Goal: Navigation & Orientation: Find specific page/section

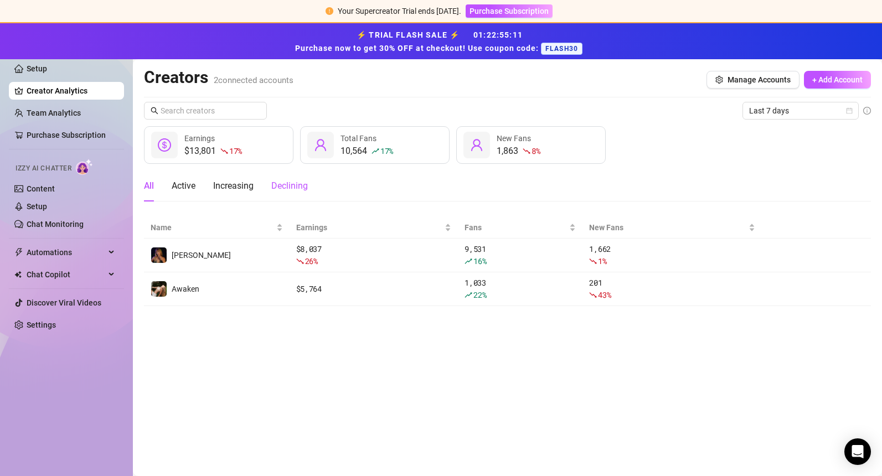
click at [296, 188] on div "Declining" at bounding box center [289, 185] width 37 height 13
click at [149, 183] on div "All" at bounding box center [149, 185] width 10 height 13
click at [49, 189] on link "Content" at bounding box center [41, 188] width 28 height 9
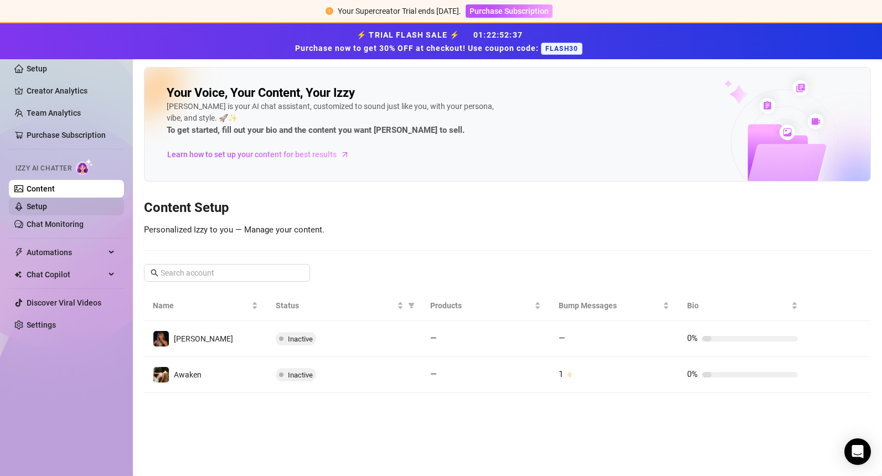
click at [44, 208] on link "Setup" at bounding box center [37, 206] width 20 height 9
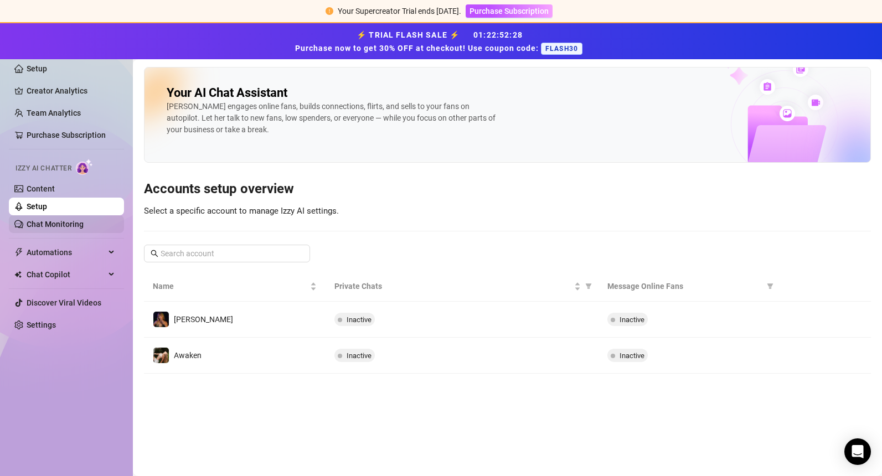
click at [51, 224] on link "Chat Monitoring" at bounding box center [55, 224] width 57 height 9
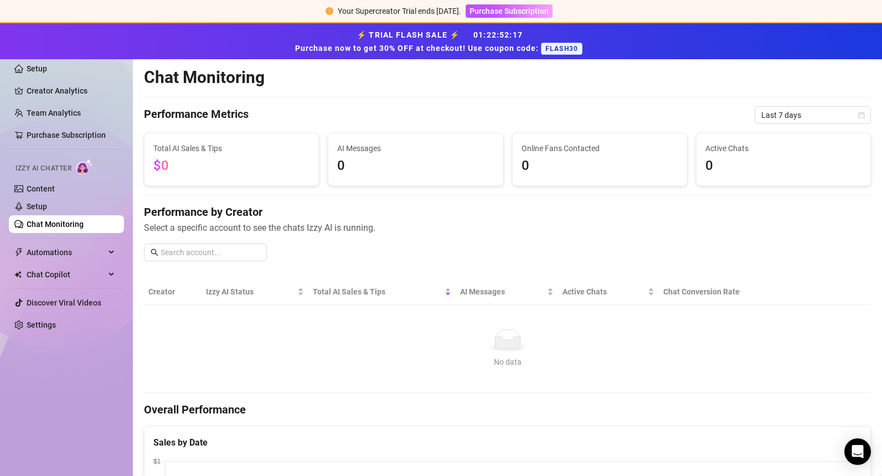
click at [221, 343] on div "No data" at bounding box center [507, 340] width 709 height 22
click at [231, 363] on div "No data" at bounding box center [507, 362] width 709 height 12
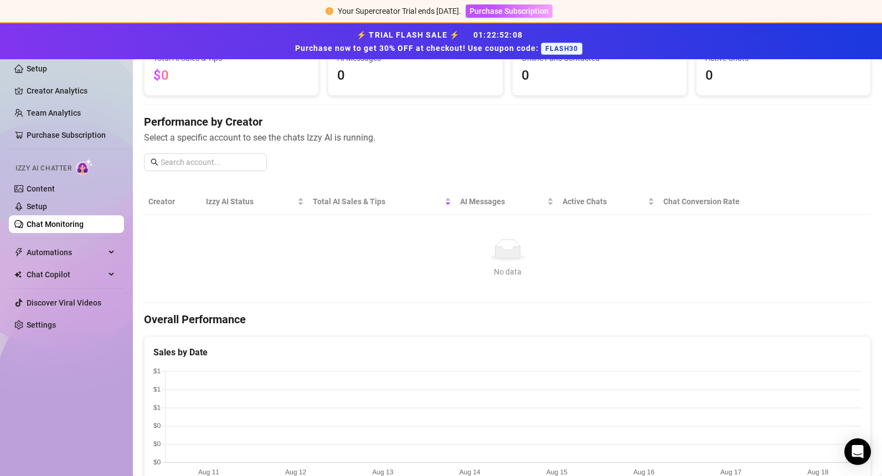
scroll to position [69, 0]
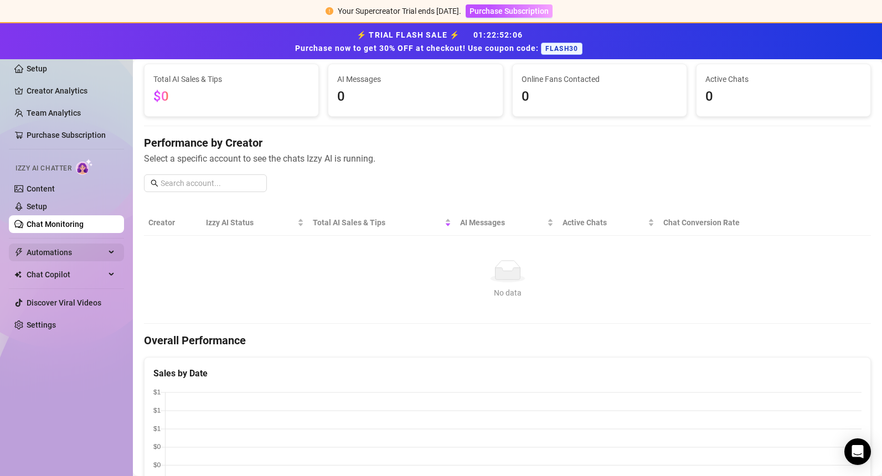
click at [110, 252] on icon at bounding box center [113, 252] width 6 height 0
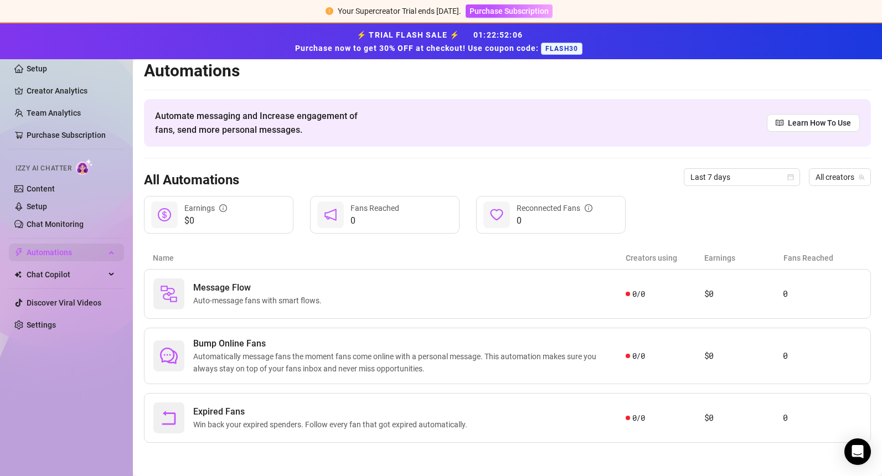
scroll to position [6, 0]
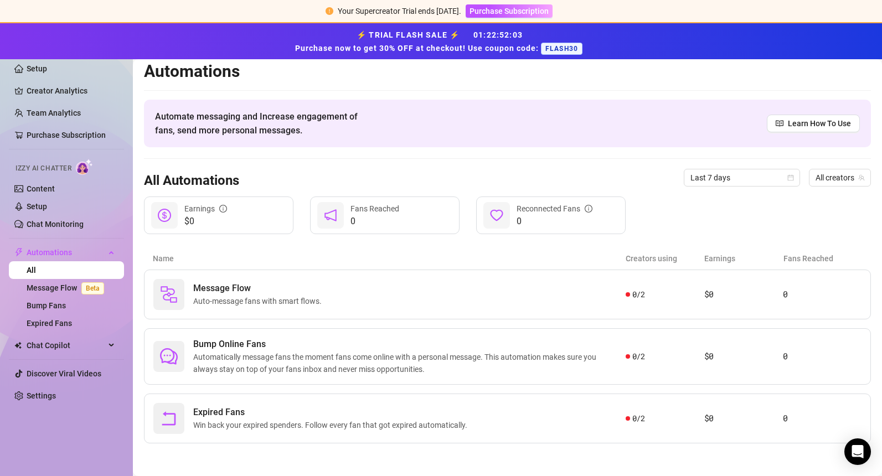
click at [224, 253] on article "Name" at bounding box center [389, 258] width 473 height 12
click at [42, 190] on link "Content" at bounding box center [41, 188] width 28 height 9
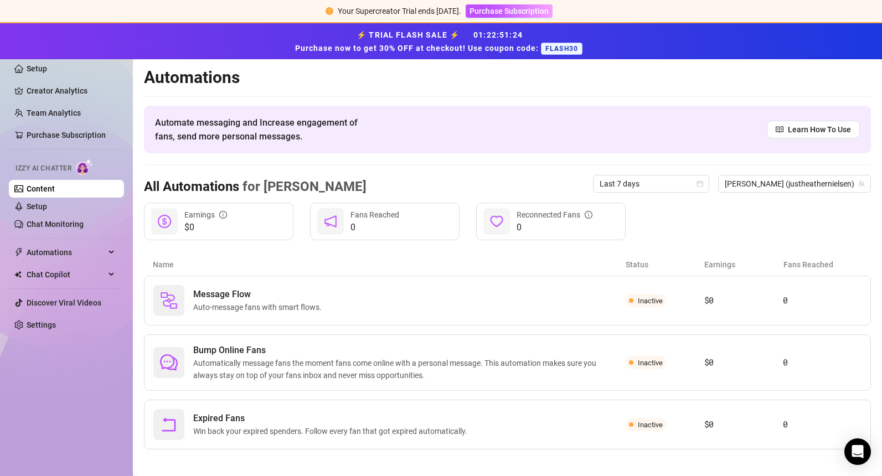
click at [47, 168] on span "Izzy AI Chatter" at bounding box center [43, 168] width 56 height 11
click at [46, 185] on link "Content" at bounding box center [41, 188] width 28 height 9
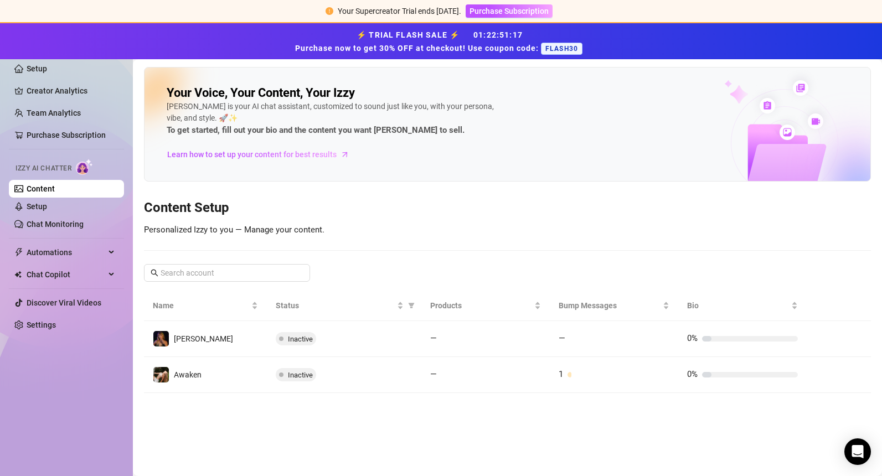
click at [202, 413] on main "Your Voice, Your Content, Your Izzy Izzy is your AI chat assistant, customized …" at bounding box center [507, 267] width 749 height 417
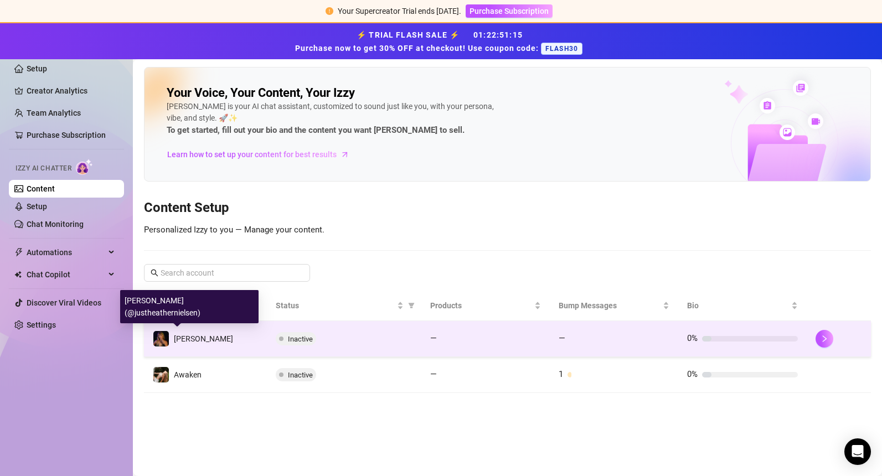
click at [187, 342] on span "[PERSON_NAME]" at bounding box center [203, 338] width 59 height 9
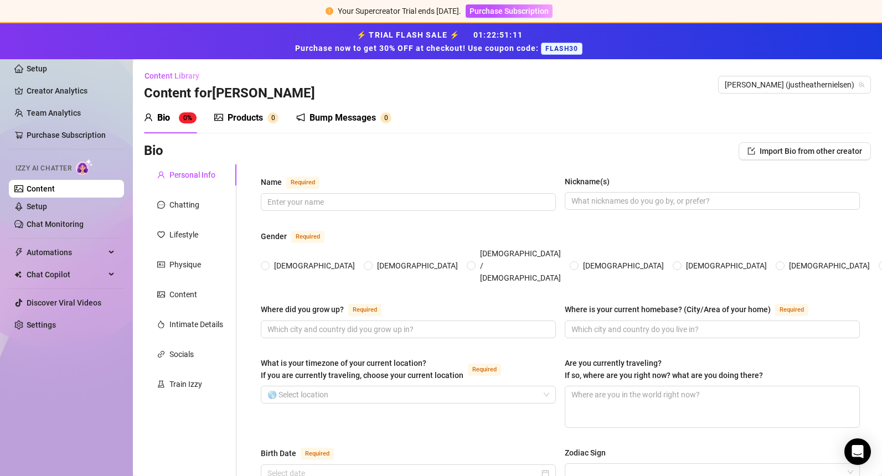
click at [242, 116] on div "Products" at bounding box center [244, 117] width 35 height 13
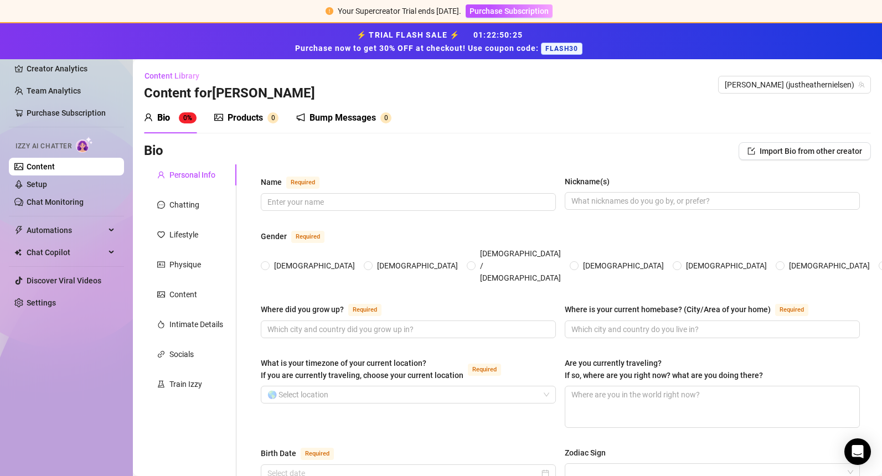
click at [248, 118] on div "Products" at bounding box center [244, 117] width 35 height 13
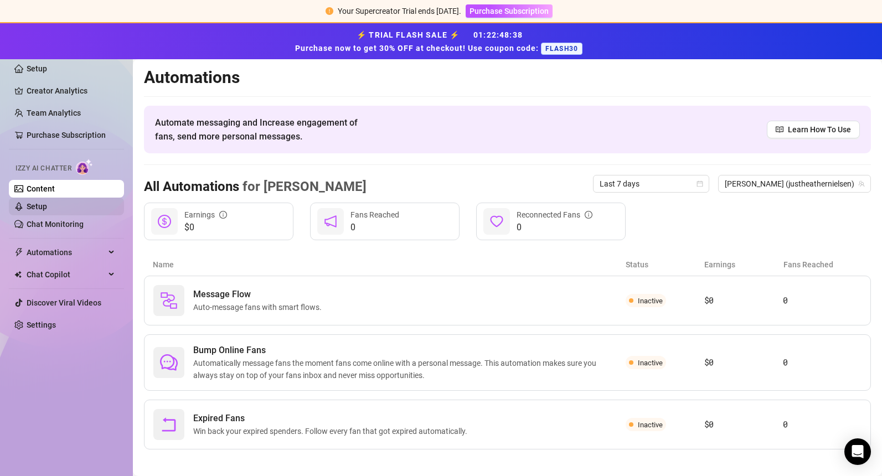
click at [43, 206] on link "Setup" at bounding box center [37, 206] width 20 height 9
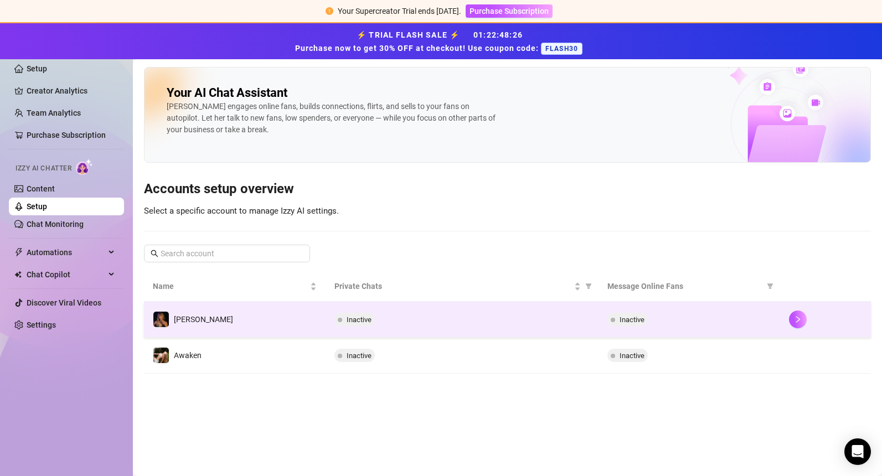
click at [226, 322] on td "[PERSON_NAME]" at bounding box center [235, 320] width 182 height 36
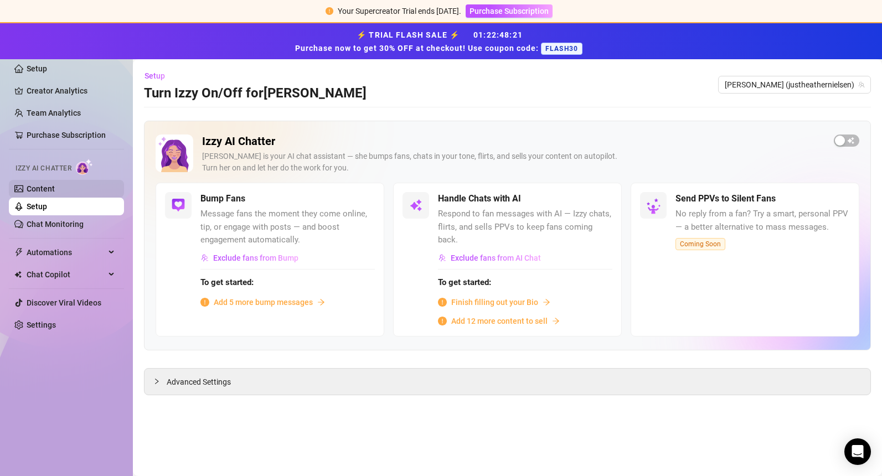
click at [46, 190] on link "Content" at bounding box center [41, 188] width 28 height 9
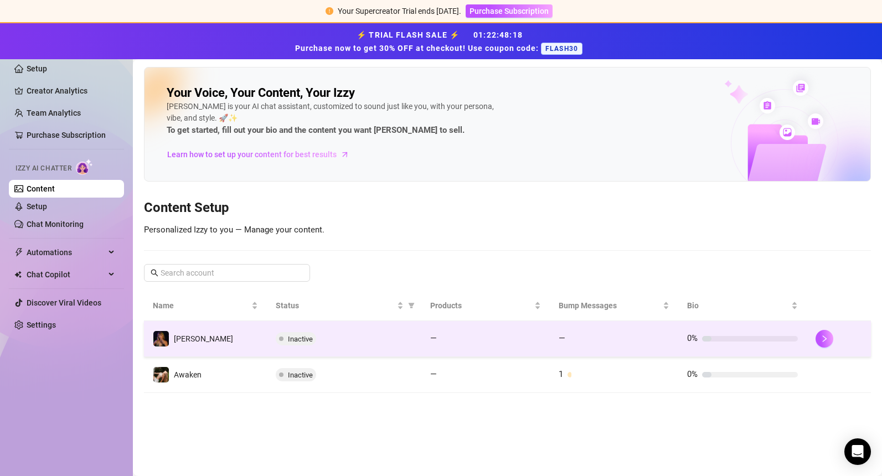
click at [213, 346] on td "[PERSON_NAME]" at bounding box center [205, 339] width 123 height 36
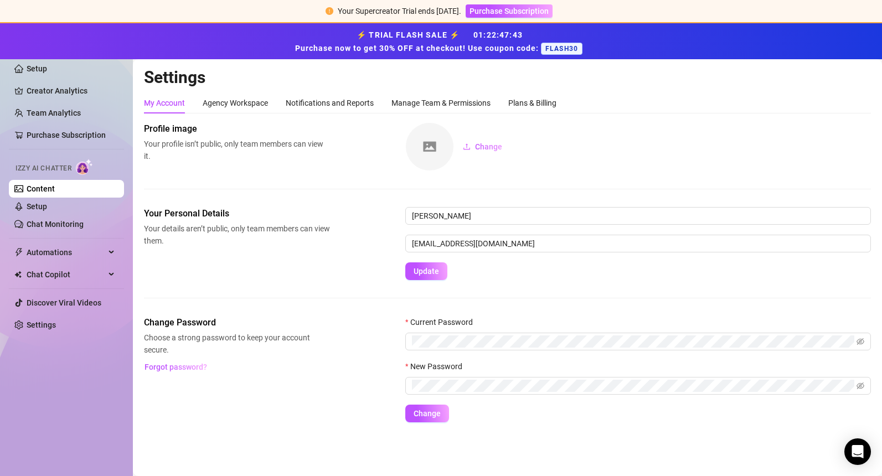
click at [219, 423] on div "Settings My Account Agency Workspace Notifications and Reports Manage Team & Pe…" at bounding box center [507, 251] width 727 height 369
click at [221, 106] on div "Agency Workspace" at bounding box center [235, 103] width 65 height 12
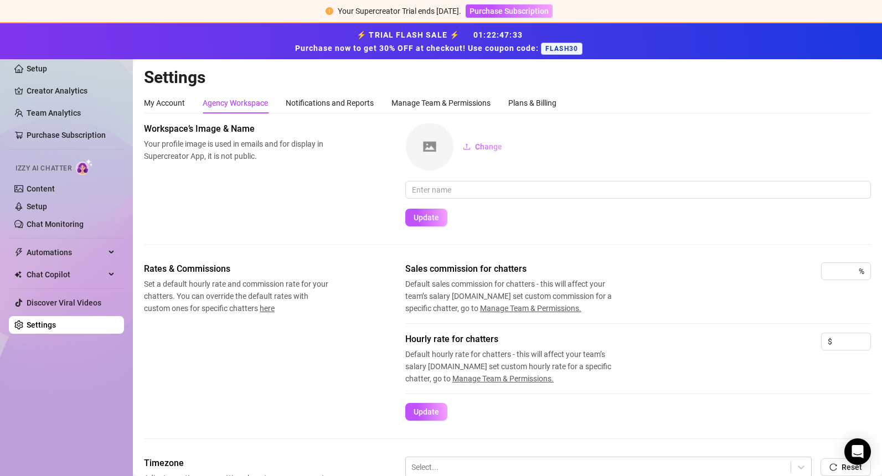
click at [283, 340] on div "Rates & Commissions Set a default hourly rate and commission rate for your chat…" at bounding box center [507, 341] width 727 height 158
click at [175, 105] on div "My Account" at bounding box center [164, 103] width 41 height 12
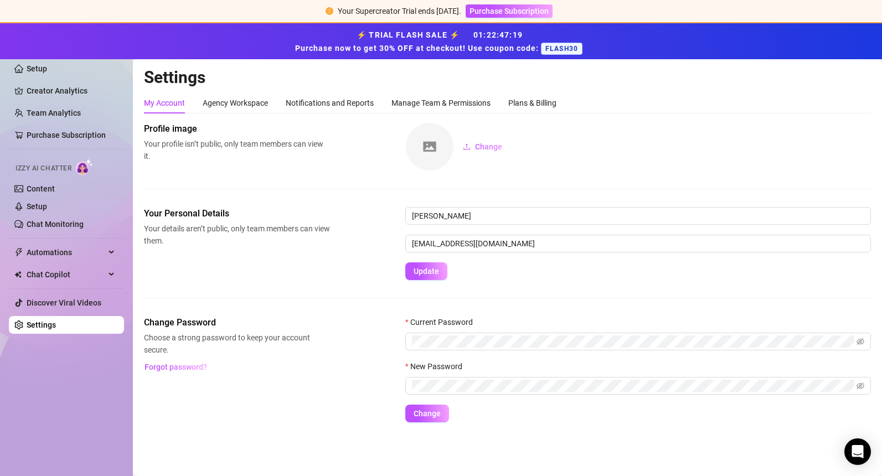
click at [286, 441] on main "Settings My Account Agency Workspace Notifications and Reports Manage Team & Pe…" at bounding box center [507, 267] width 749 height 417
click at [287, 421] on div "Change Password Choose a strong password to keep your account secure. Forgot pa…" at bounding box center [507, 369] width 727 height 106
click at [438, 100] on div "Manage Team & Permissions" at bounding box center [440, 103] width 99 height 12
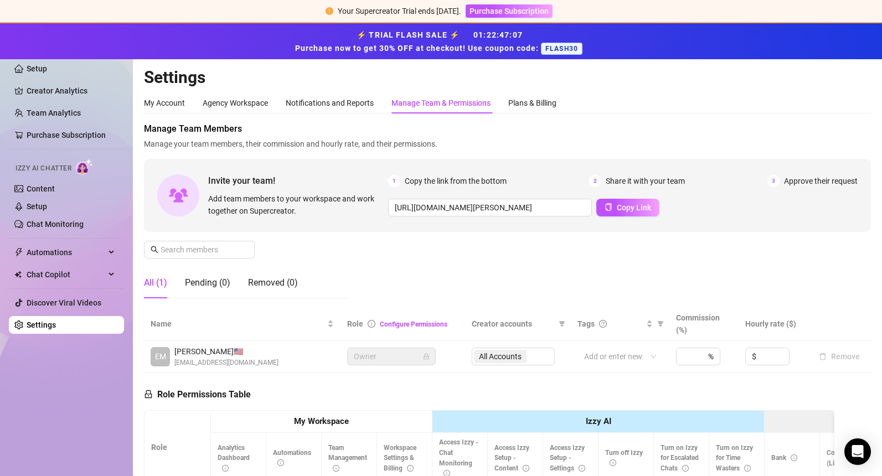
click at [346, 265] on div "Manage Team Members Manage your team members, their commission and hourly rate,…" at bounding box center [507, 214] width 727 height 185
click at [36, 68] on link "Setup" at bounding box center [37, 68] width 20 height 9
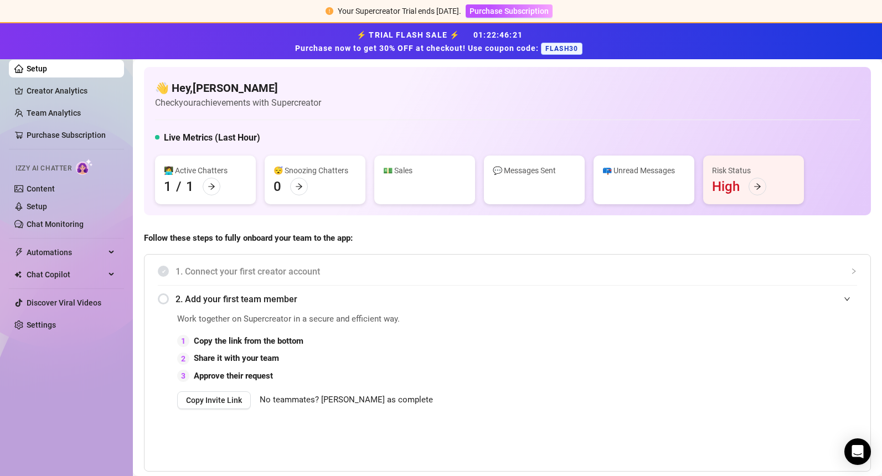
click at [65, 432] on div "Setup Creator Analytics Team Analytics Purchase Subscription Izzy AI Chatter Co…" at bounding box center [66, 244] width 115 height 444
